Goal: Task Accomplishment & Management: Use online tool/utility

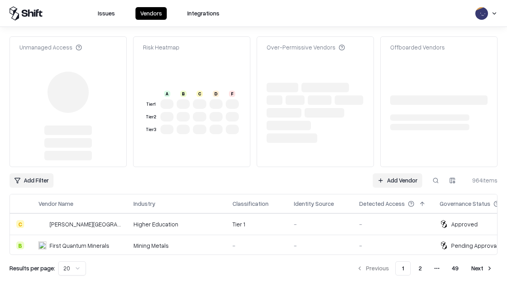
click at [397, 173] on link "Add Vendor" at bounding box center [398, 180] width 50 height 14
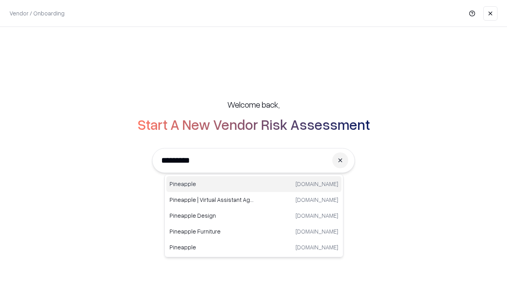
click at [254, 184] on div "Pineapple [DOMAIN_NAME]" at bounding box center [253, 184] width 175 height 16
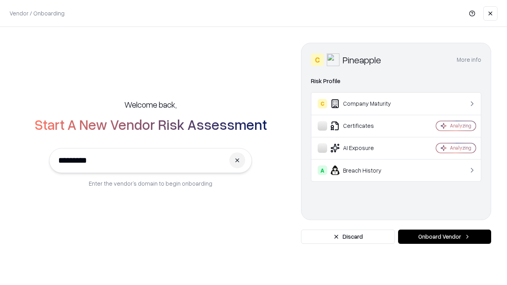
type input "*********"
click at [444, 237] on button "Onboard Vendor" at bounding box center [444, 237] width 93 height 14
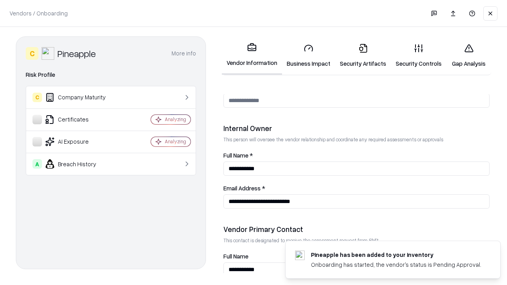
scroll to position [410, 0]
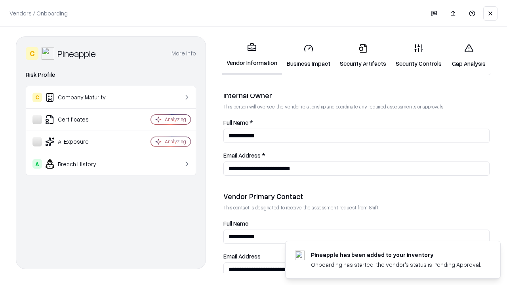
click at [308, 55] on link "Business Impact" at bounding box center [308, 55] width 53 height 37
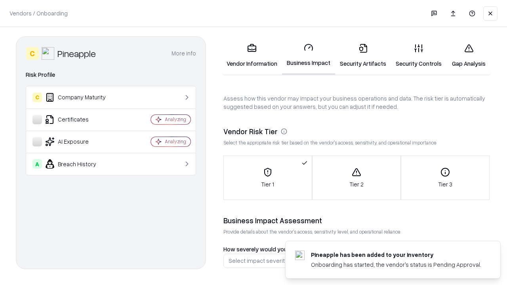
click at [363, 55] on link "Security Artifacts" at bounding box center [363, 55] width 56 height 37
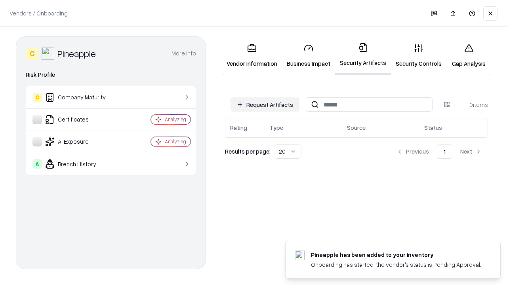
click at [265, 104] on button "Request Artifacts" at bounding box center [264, 104] width 69 height 14
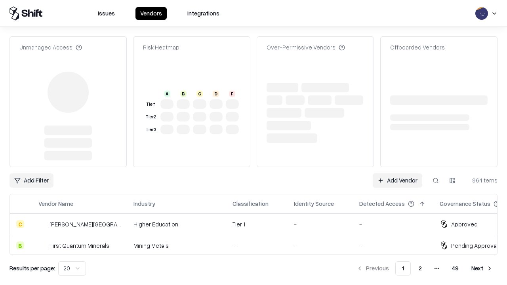
click at [397, 173] on link "Add Vendor" at bounding box center [398, 180] width 50 height 14
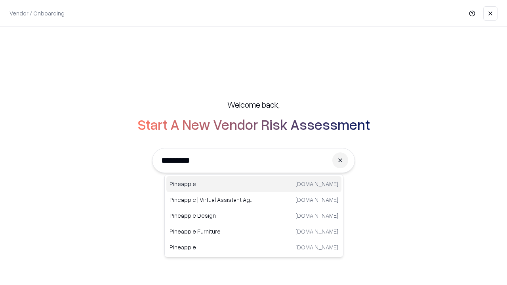
click at [254, 184] on div "Pineapple [DOMAIN_NAME]" at bounding box center [253, 184] width 175 height 16
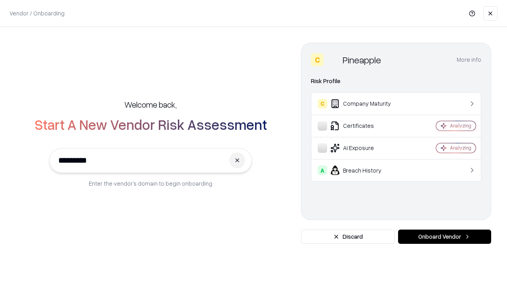
type input "*********"
click at [444, 237] on button "Onboard Vendor" at bounding box center [444, 237] width 93 height 14
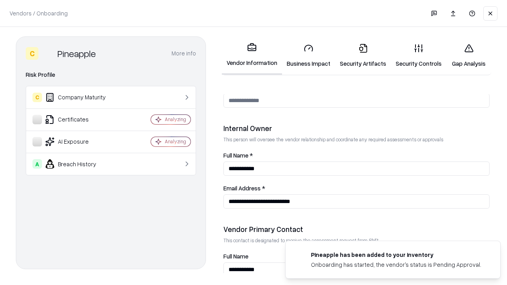
scroll to position [410, 0]
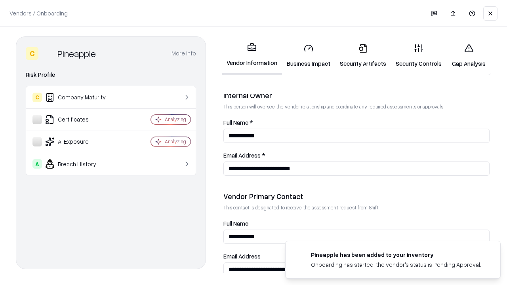
click at [468, 55] on link "Gap Analysis" at bounding box center [468, 55] width 45 height 37
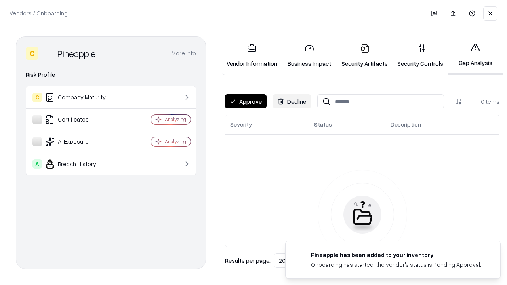
click at [246, 101] on button "Approve" at bounding box center [246, 101] width 42 height 14
